Goal: Find specific page/section: Find specific page/section

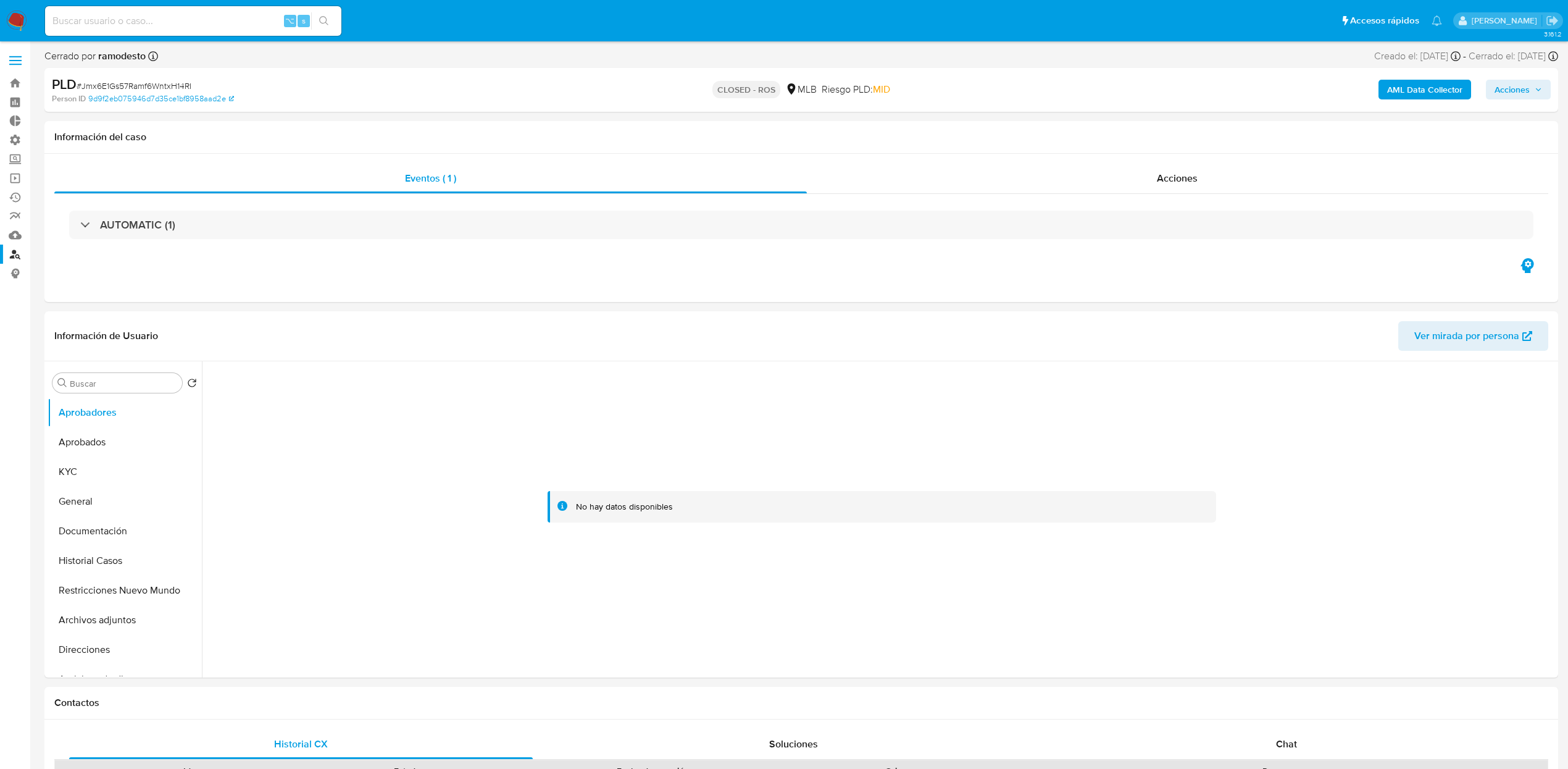
select select "10"
click at [12, 259] on link "Buscador de personas" at bounding box center [74, 254] width 147 height 19
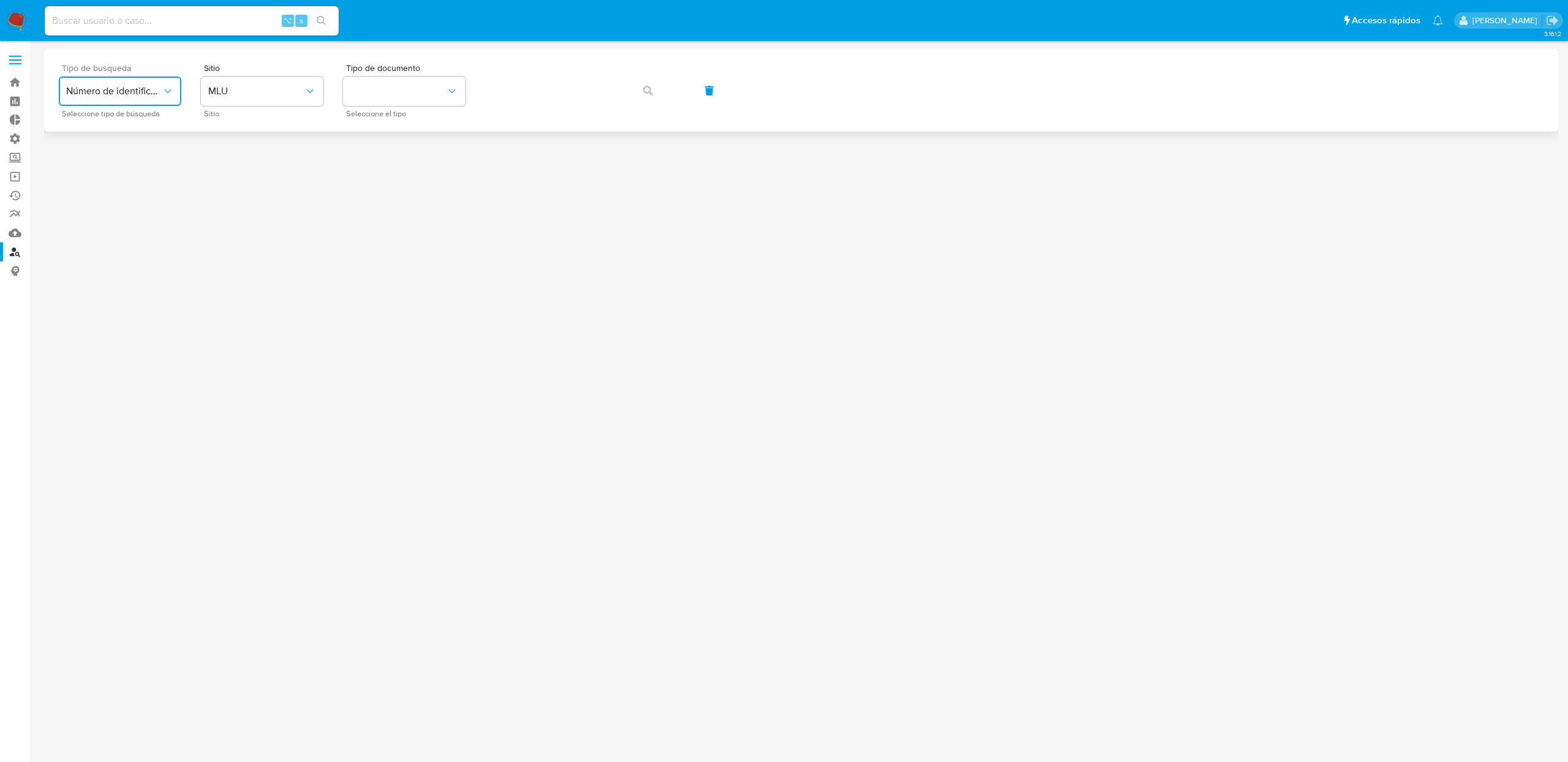
click at [164, 102] on button "Número de identificación" at bounding box center [121, 91] width 123 height 29
click at [385, 312] on div at bounding box center [801, 379] width 1514 height 661
click at [15, 23] on img at bounding box center [16, 21] width 21 height 21
